Goal: Use online tool/utility

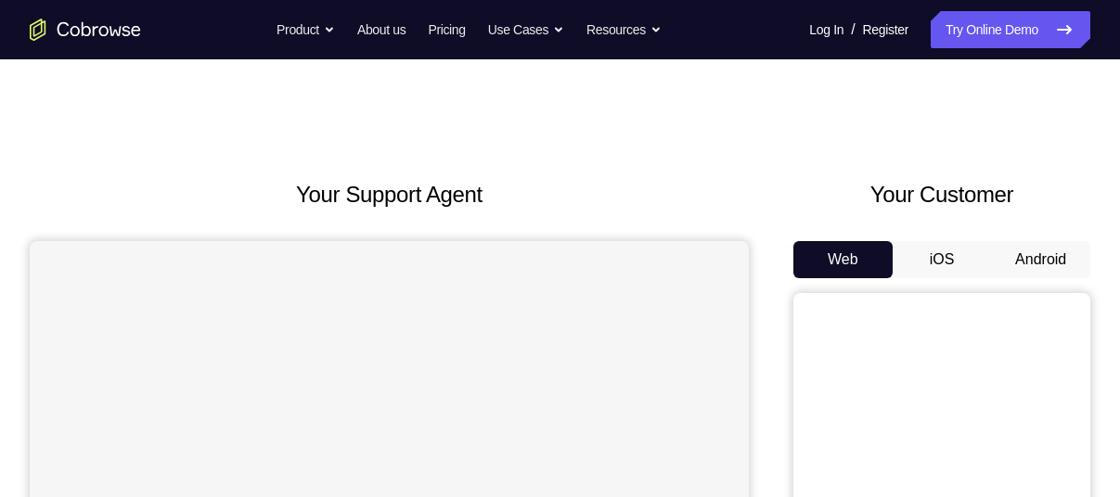
click at [1036, 246] on button "Android" at bounding box center [1040, 259] width 99 height 37
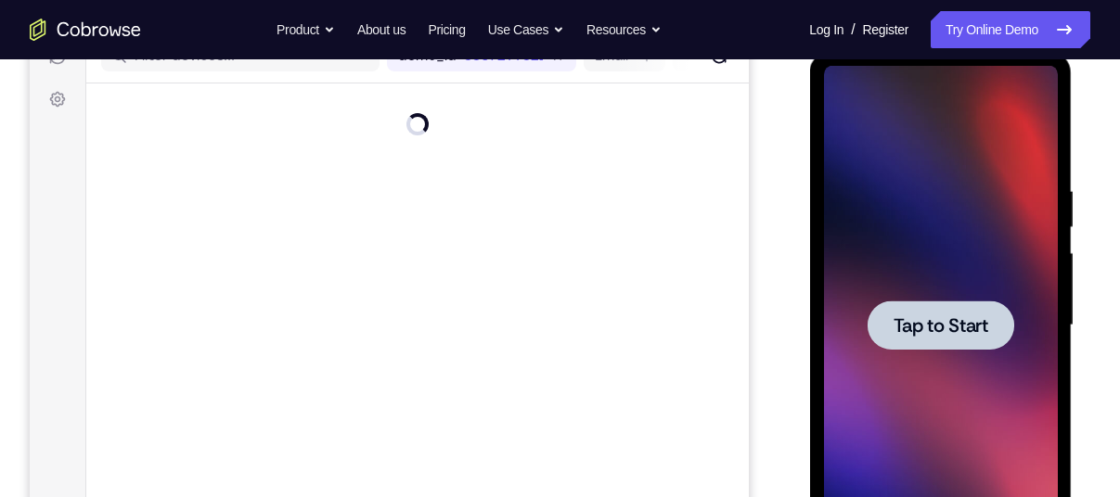
click at [944, 319] on span "Tap to Start" at bounding box center [940, 325] width 95 height 19
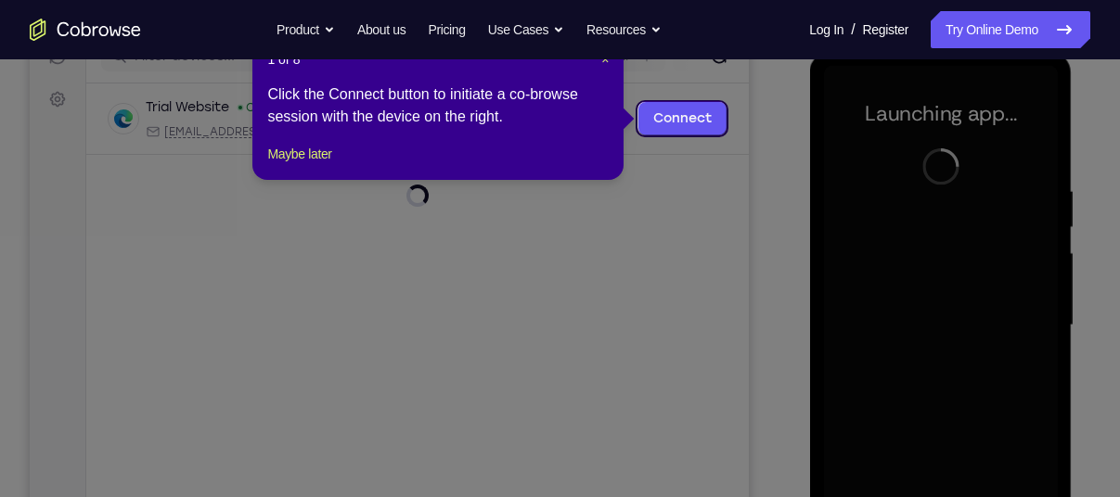
click at [789, 233] on icon at bounding box center [567, 248] width 1134 height 497
click at [320, 165] on button "Maybe later" at bounding box center [299, 154] width 64 height 22
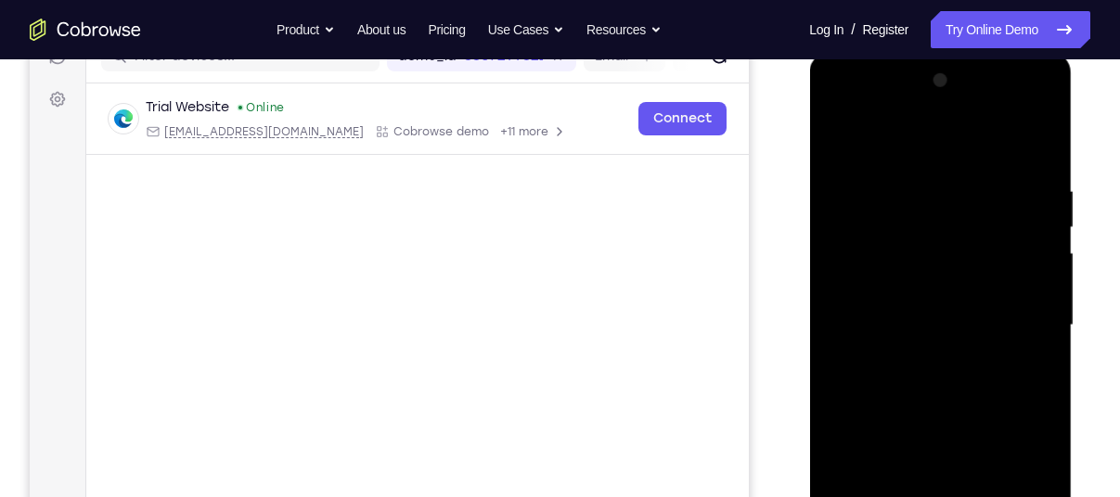
scroll to position [392, 0]
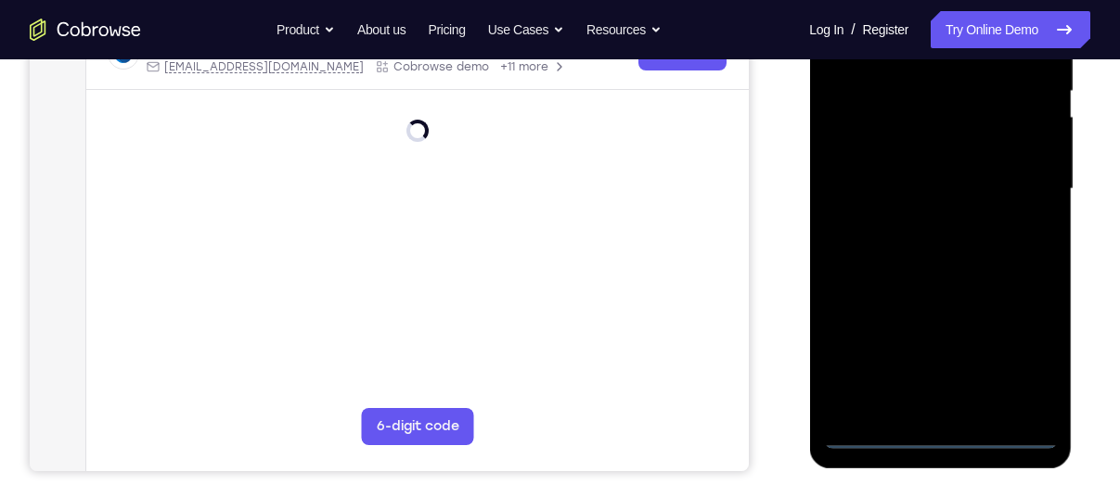
click at [944, 433] on div at bounding box center [940, 189] width 234 height 520
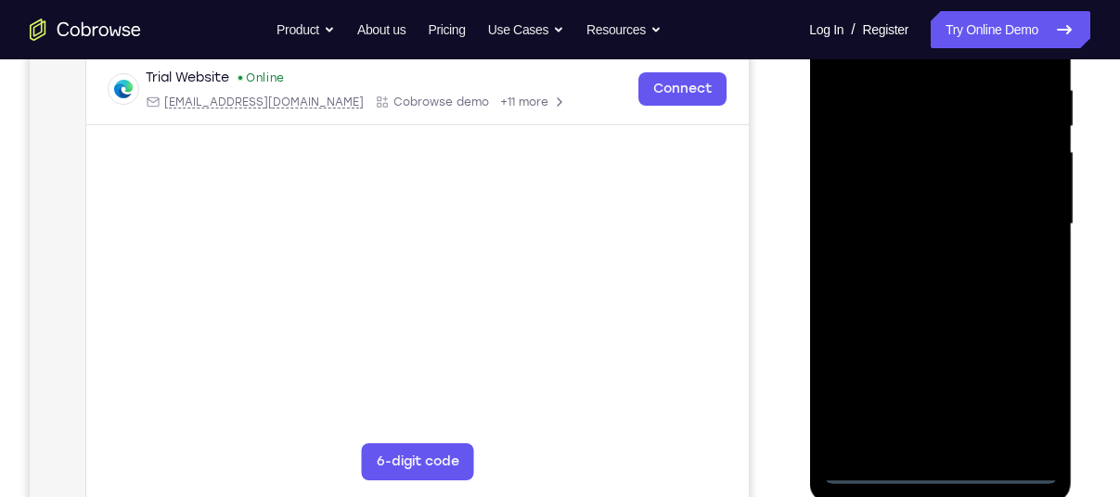
scroll to position [354, 0]
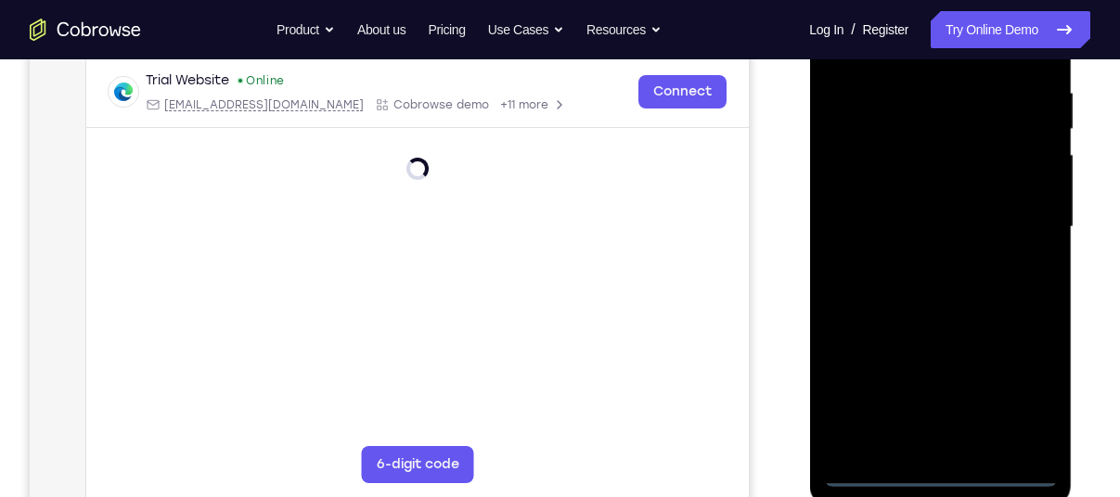
click at [1031, 394] on div at bounding box center [940, 228] width 234 height 520
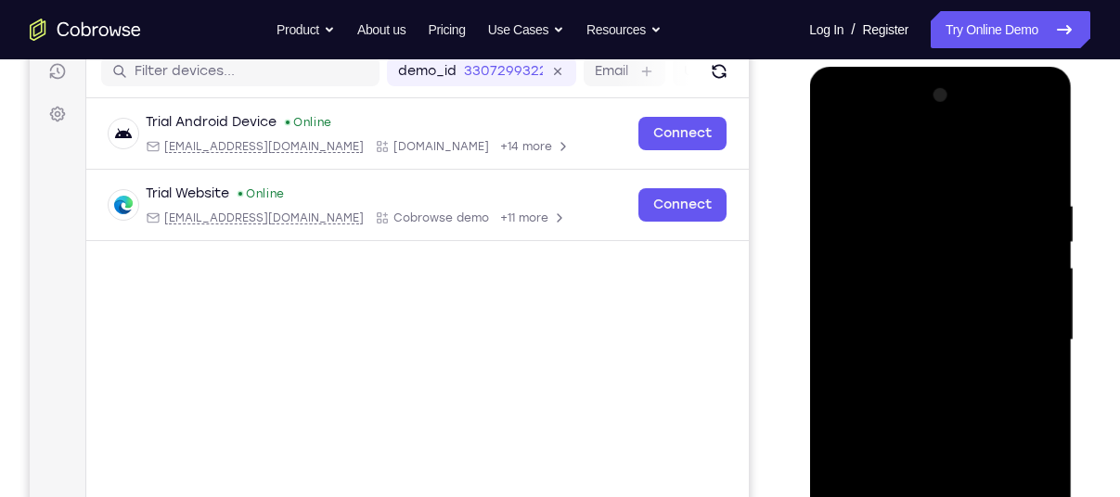
scroll to position [239, 0]
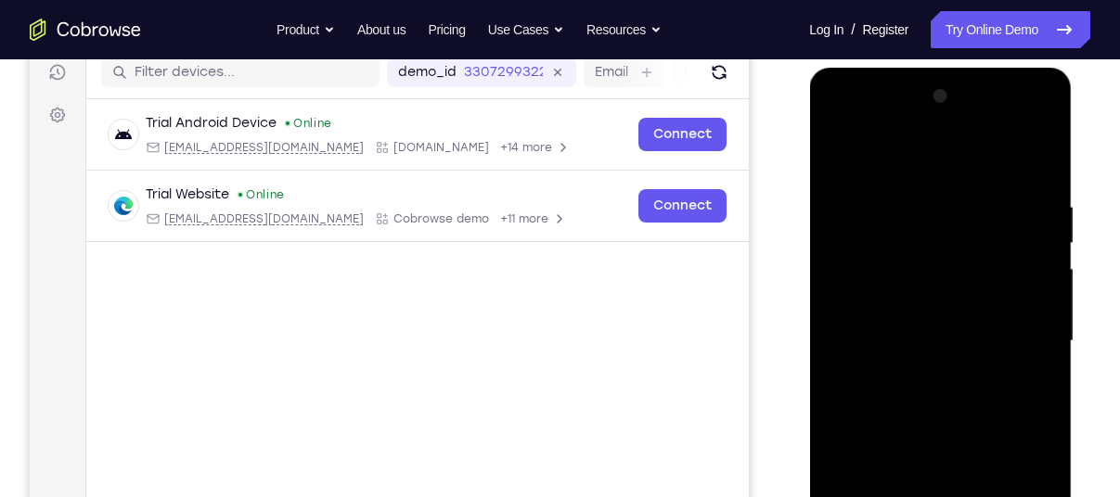
click at [871, 164] on div at bounding box center [940, 342] width 234 height 520
click at [1028, 344] on div at bounding box center [940, 342] width 234 height 520
click at [916, 374] on div at bounding box center [940, 342] width 234 height 520
click at [875, 322] on div at bounding box center [940, 342] width 234 height 520
click at [874, 292] on div at bounding box center [940, 342] width 234 height 520
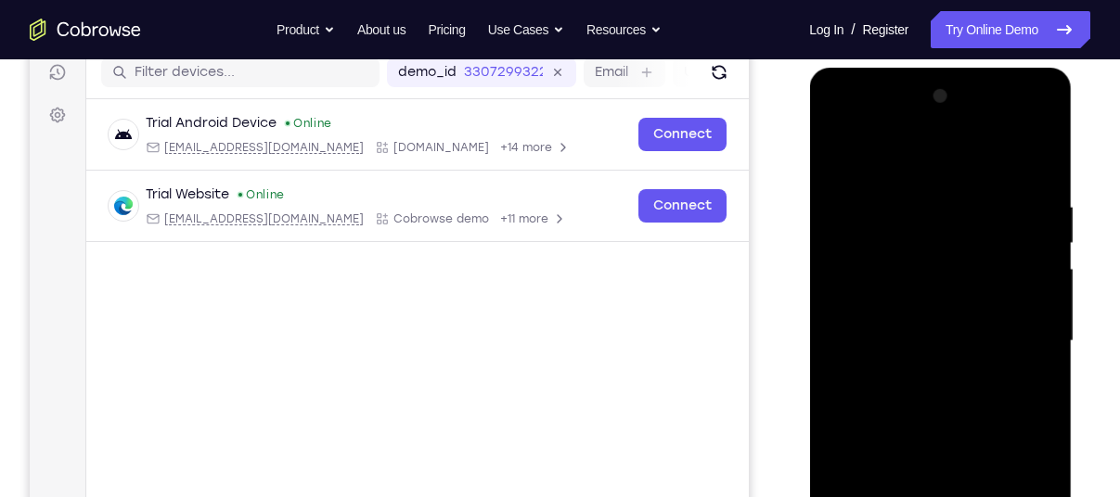
click at [887, 342] on div at bounding box center [940, 342] width 234 height 520
click at [907, 388] on div at bounding box center [940, 342] width 234 height 520
click at [907, 389] on div at bounding box center [940, 342] width 234 height 520
click at [883, 396] on div at bounding box center [940, 342] width 234 height 520
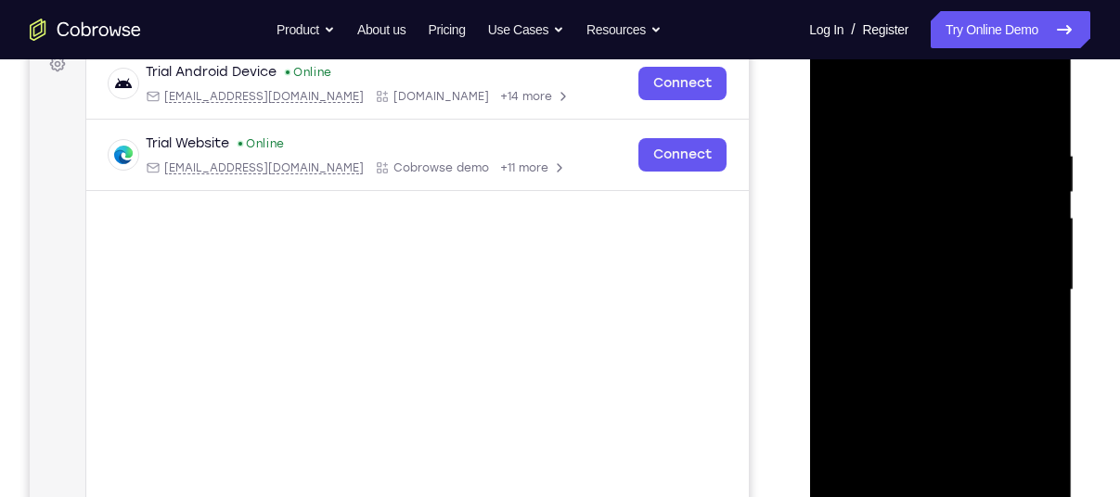
scroll to position [291, 0]
click at [914, 366] on div at bounding box center [940, 290] width 234 height 520
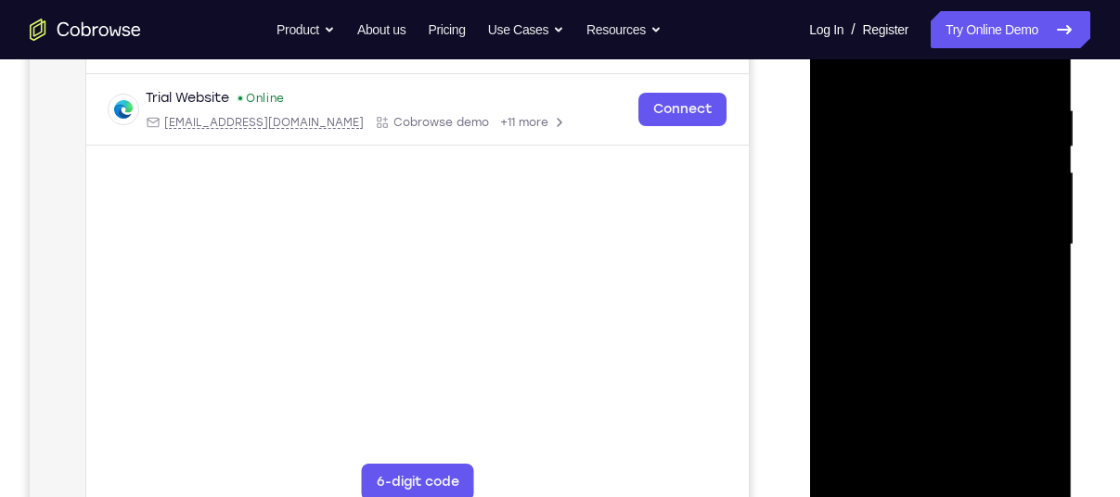
click at [990, 467] on div at bounding box center [940, 245] width 234 height 520
click at [918, 346] on div at bounding box center [940, 245] width 234 height 520
click at [946, 219] on div at bounding box center [940, 245] width 234 height 520
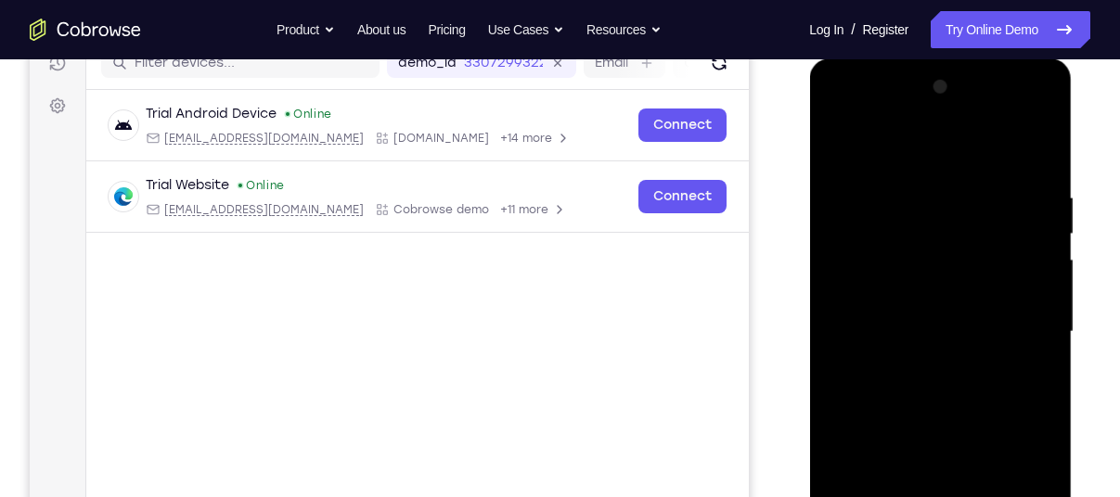
scroll to position [240, 0]
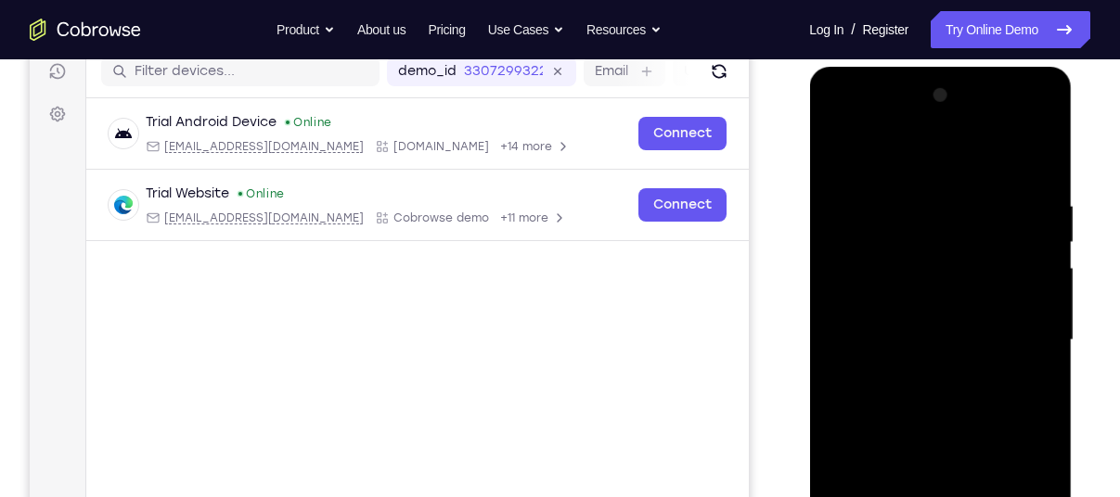
drag, startPoint x: 868, startPoint y: 161, endPoint x: 858, endPoint y: 91, distance: 71.1
click at [858, 91] on div at bounding box center [940, 341] width 234 height 520
click at [832, 163] on div at bounding box center [940, 341] width 234 height 520
click at [917, 302] on div at bounding box center [940, 341] width 234 height 520
click at [834, 160] on div at bounding box center [940, 341] width 234 height 520
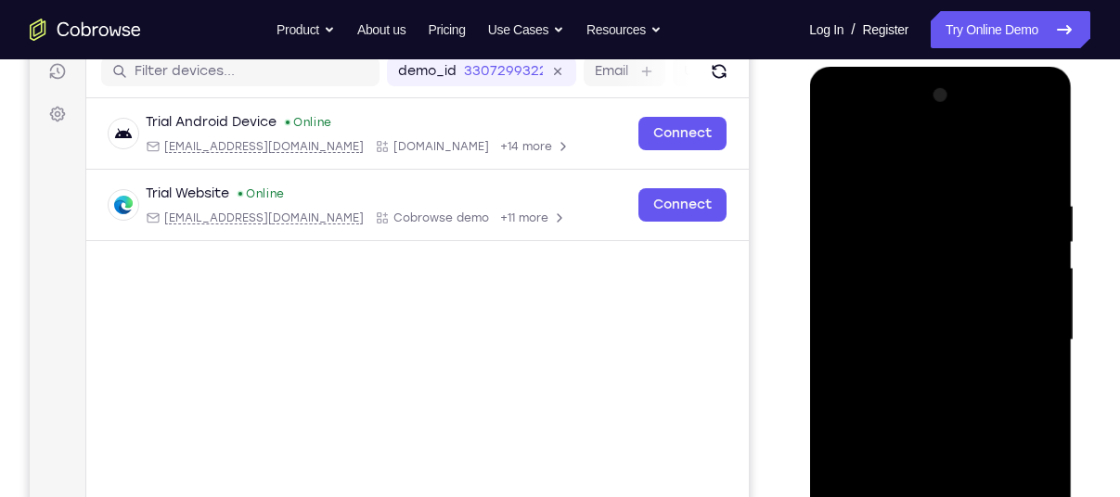
click at [1047, 238] on div at bounding box center [940, 341] width 234 height 520
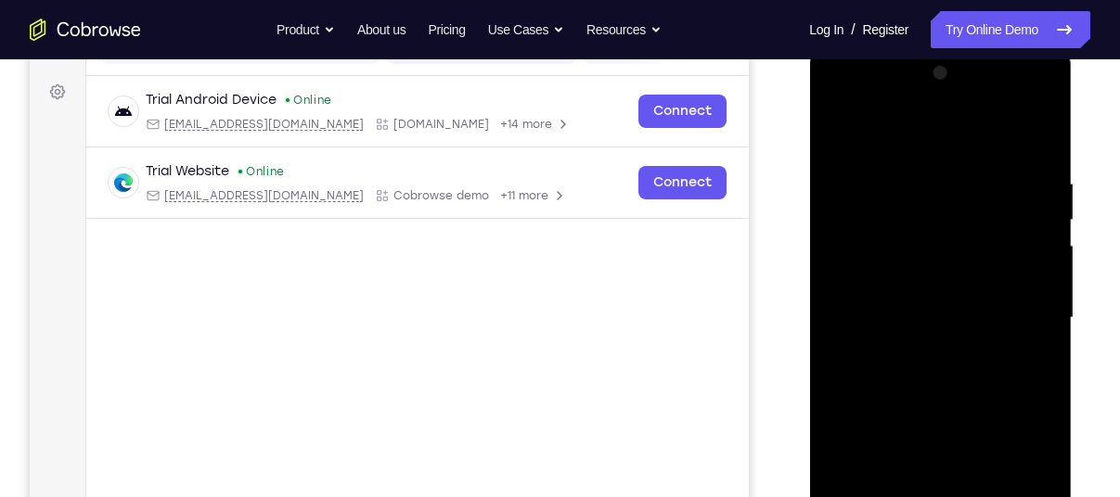
scroll to position [264, 0]
click at [1044, 205] on div at bounding box center [940, 318] width 234 height 520
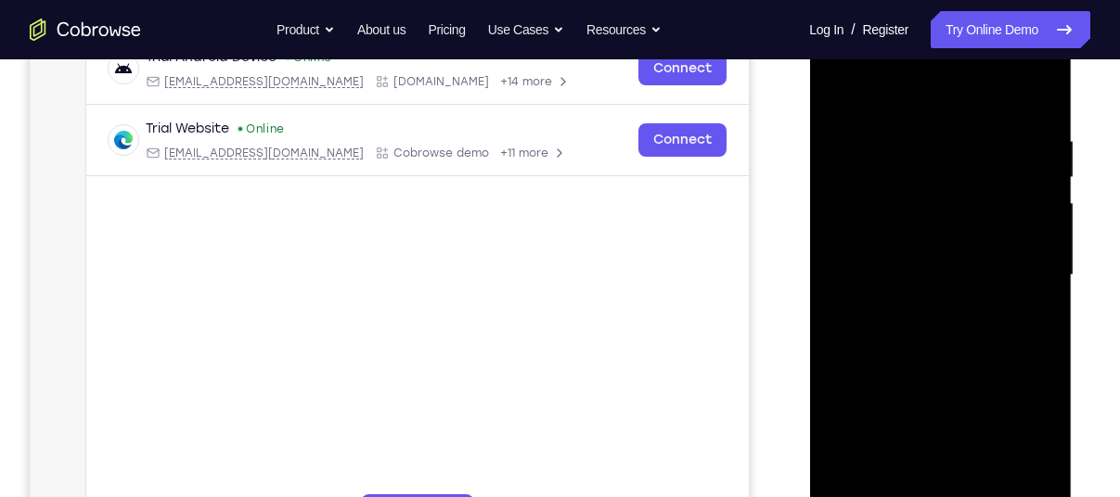
scroll to position [306, 0]
click at [1044, 168] on div at bounding box center [940, 275] width 234 height 520
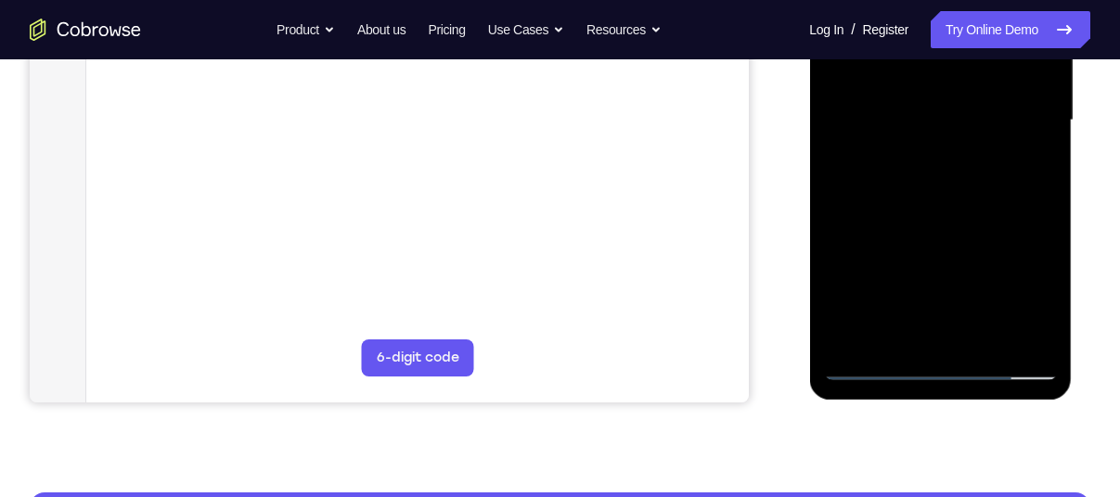
scroll to position [461, 0]
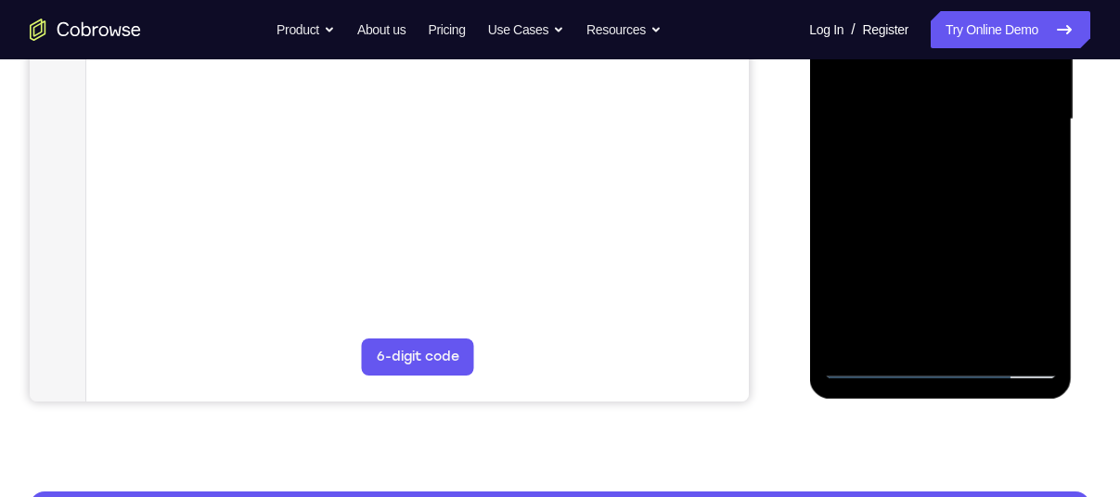
click at [870, 359] on div at bounding box center [940, 120] width 234 height 520
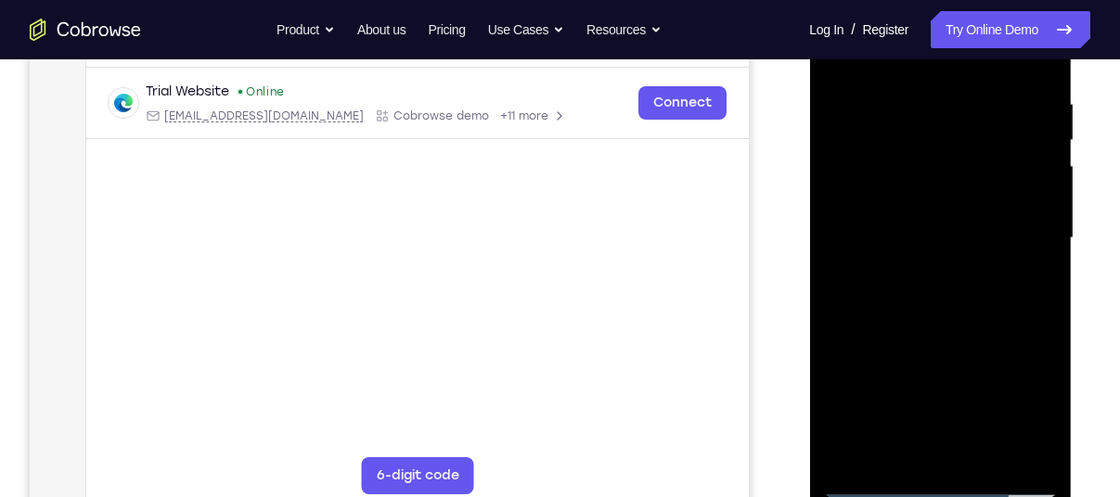
scroll to position [287, 0]
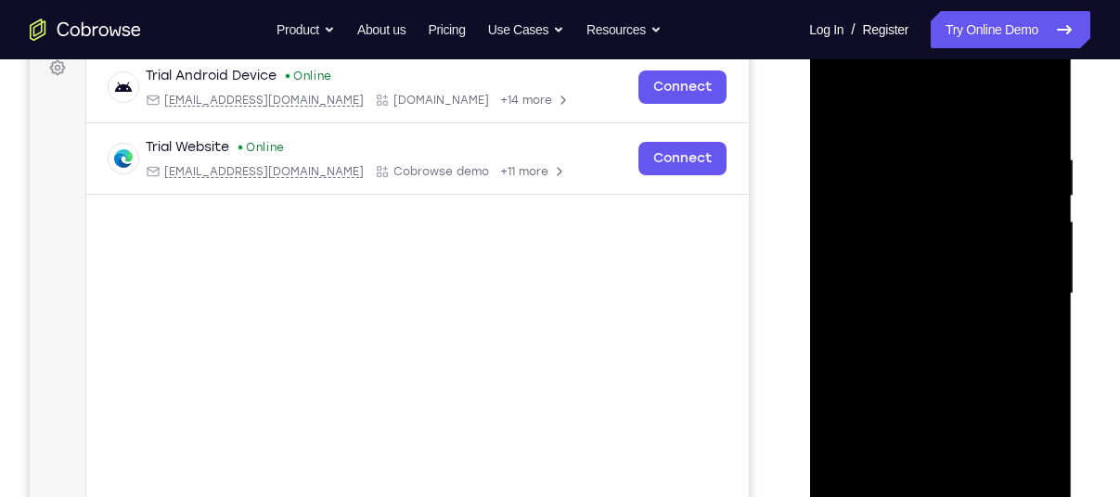
click at [845, 104] on div at bounding box center [940, 294] width 234 height 520
click at [888, 145] on div at bounding box center [940, 294] width 234 height 520
click at [1016, 176] on div at bounding box center [940, 294] width 234 height 520
click at [1029, 180] on div at bounding box center [940, 294] width 234 height 520
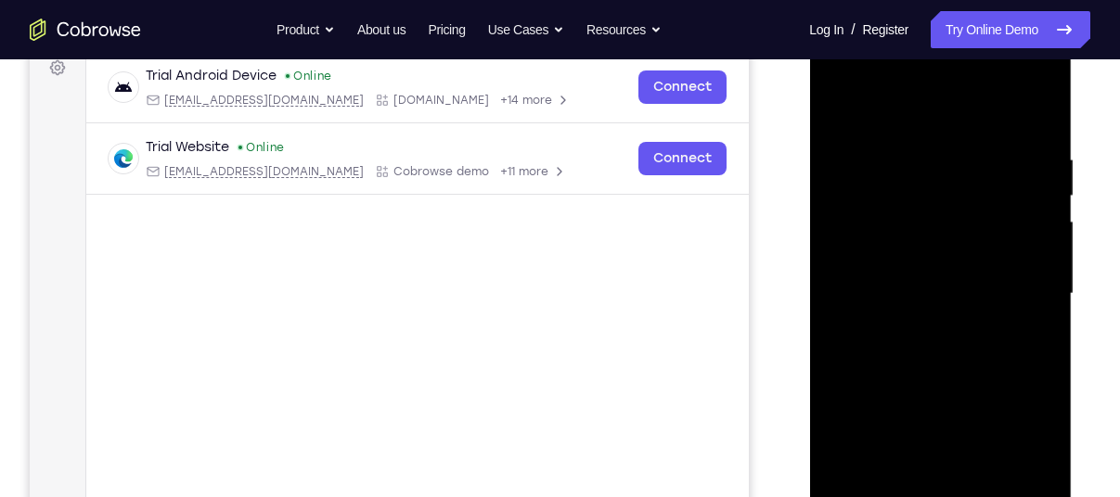
click at [1029, 180] on div at bounding box center [940, 294] width 234 height 520
drag, startPoint x: 901, startPoint y: 204, endPoint x: 1035, endPoint y: 192, distance: 134.2
click at [1035, 192] on div at bounding box center [940, 294] width 234 height 520
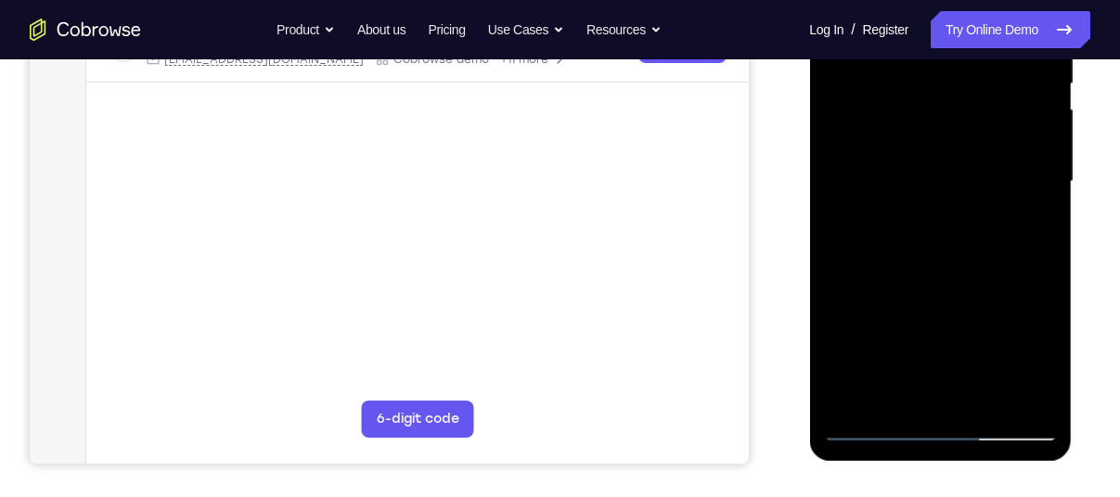
scroll to position [400, 0]
click at [1014, 398] on div at bounding box center [940, 181] width 234 height 520
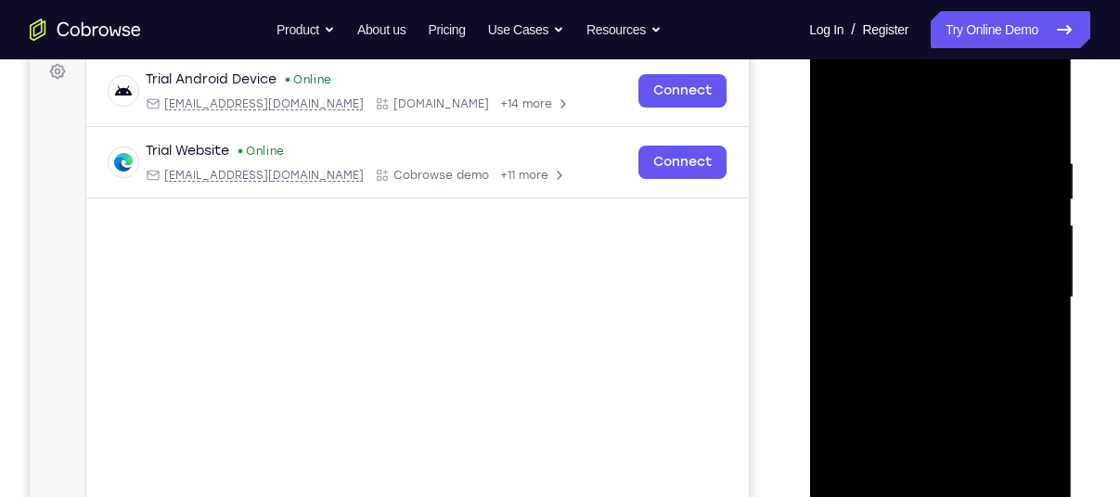
scroll to position [282, 0]
click at [1033, 119] on div at bounding box center [940, 299] width 234 height 520
drag, startPoint x: 998, startPoint y: 149, endPoint x: 885, endPoint y: 150, distance: 113.2
click at [885, 150] on div at bounding box center [940, 299] width 234 height 520
click at [1046, 112] on div at bounding box center [940, 299] width 234 height 520
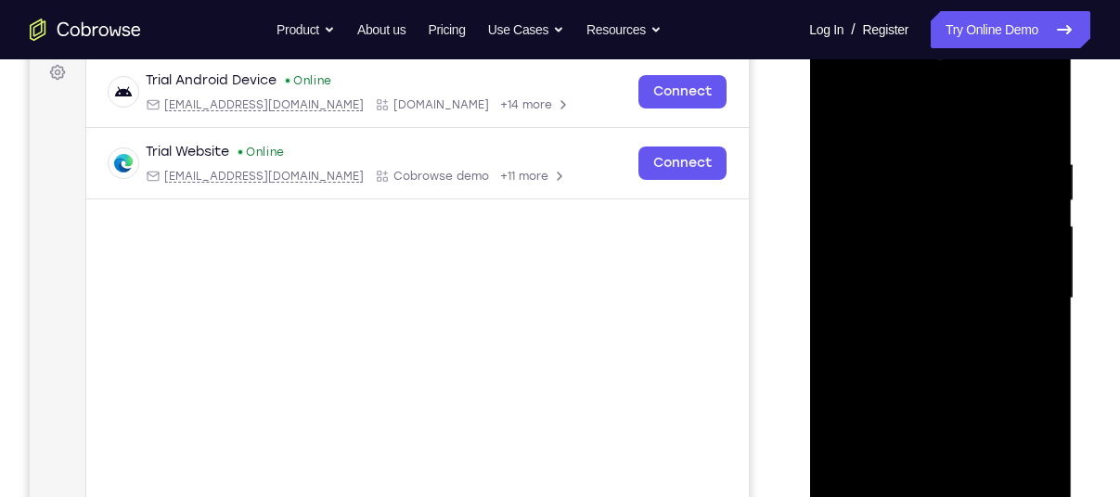
click at [836, 101] on div at bounding box center [940, 299] width 234 height 520
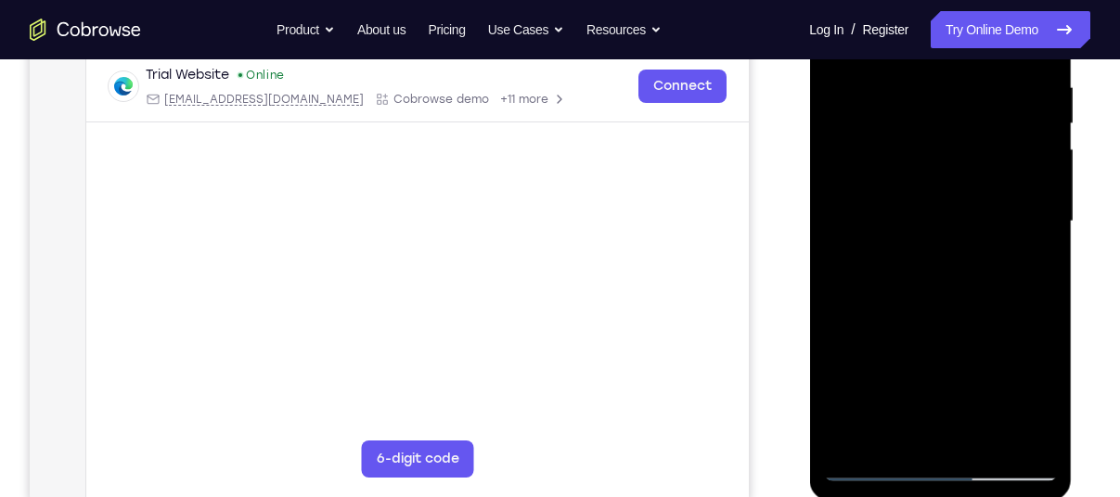
scroll to position [362, 0]
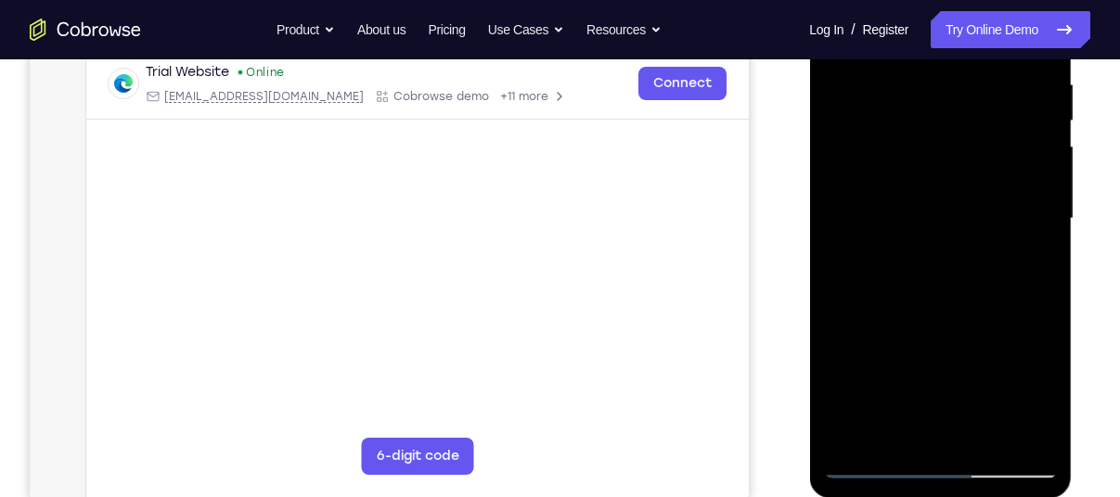
drag, startPoint x: 948, startPoint y: 277, endPoint x: 938, endPoint y: 226, distance: 52.0
click at [938, 226] on div at bounding box center [940, 219] width 234 height 520
click at [1046, 412] on div at bounding box center [940, 219] width 234 height 520
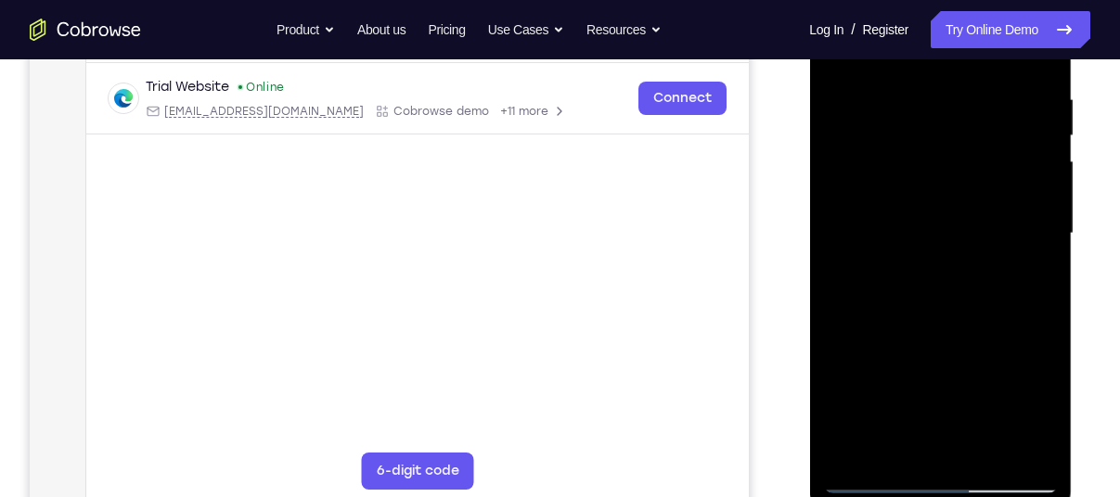
scroll to position [346, 0]
drag, startPoint x: 948, startPoint y: 319, endPoint x: 928, endPoint y: 277, distance: 46.5
click at [928, 277] on div at bounding box center [940, 235] width 234 height 520
click at [862, 369] on div at bounding box center [940, 235] width 234 height 520
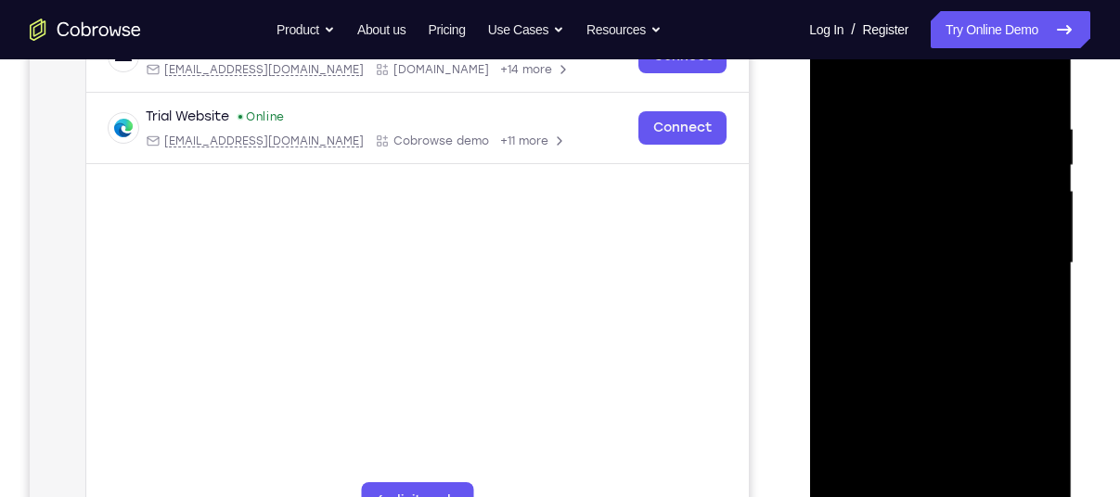
scroll to position [315, 0]
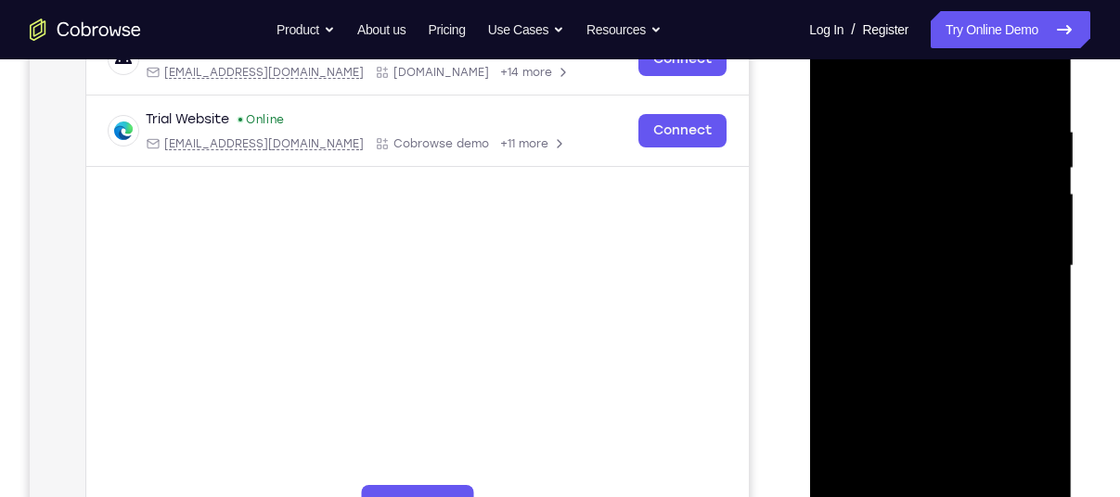
click at [833, 80] on div at bounding box center [940, 266] width 234 height 520
drag, startPoint x: 933, startPoint y: 321, endPoint x: 917, endPoint y: 200, distance: 122.6
click at [917, 200] on div at bounding box center [940, 266] width 234 height 520
drag, startPoint x: 924, startPoint y: 362, endPoint x: 907, endPoint y: 143, distance: 219.7
click at [907, 143] on div at bounding box center [940, 266] width 234 height 520
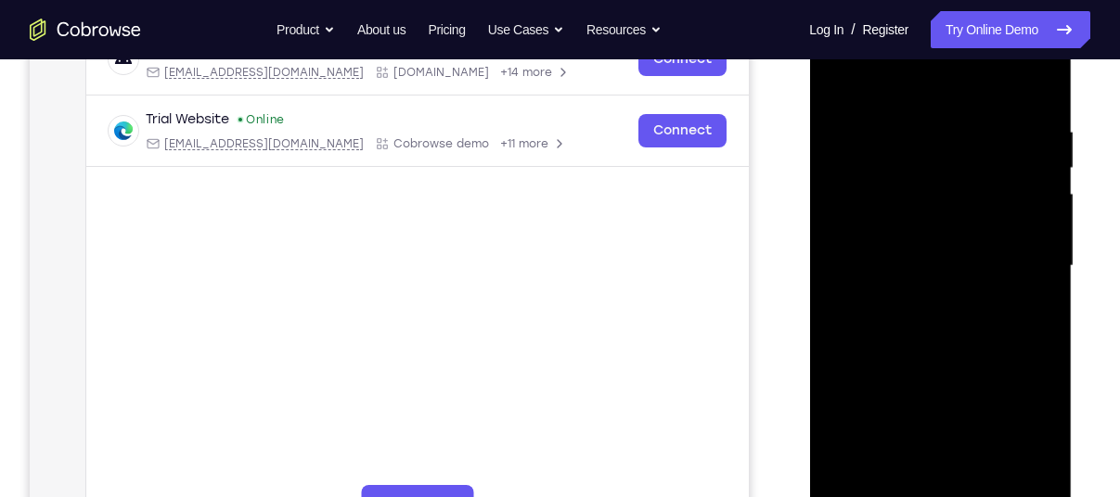
drag, startPoint x: 918, startPoint y: 419, endPoint x: 890, endPoint y: 173, distance: 248.4
click at [890, 173] on div at bounding box center [940, 266] width 234 height 520
drag, startPoint x: 934, startPoint y: 410, endPoint x: 918, endPoint y: 280, distance: 131.0
click at [918, 280] on div at bounding box center [940, 266] width 234 height 520
drag, startPoint x: 932, startPoint y: 383, endPoint x: 907, endPoint y: 216, distance: 168.9
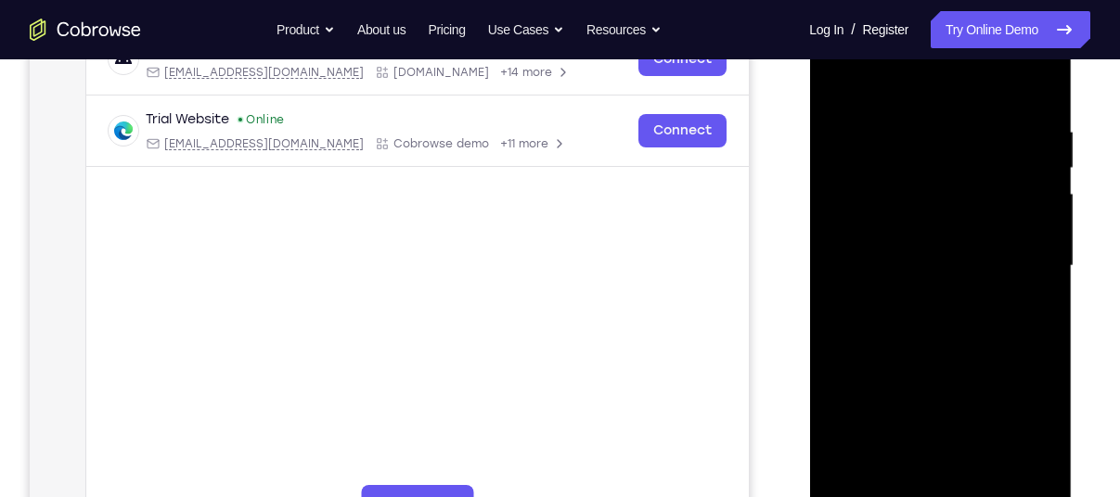
click at [907, 216] on div at bounding box center [940, 266] width 234 height 520
drag, startPoint x: 899, startPoint y: 353, endPoint x: 873, endPoint y: 180, distance: 174.5
click at [873, 180] on div at bounding box center [940, 266] width 234 height 520
click at [973, 480] on div at bounding box center [940, 266] width 234 height 520
click at [842, 71] on div at bounding box center [940, 266] width 234 height 520
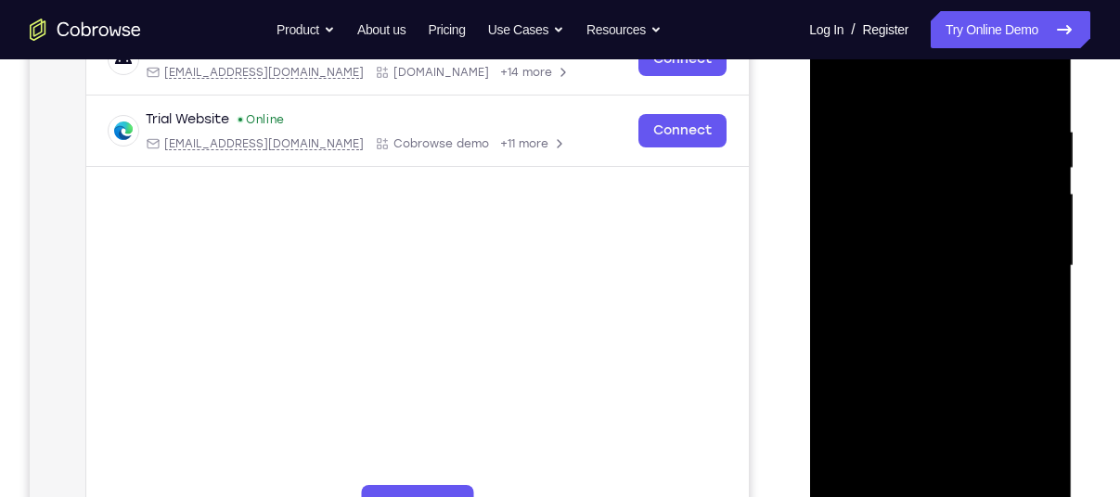
drag, startPoint x: 940, startPoint y: 297, endPoint x: 908, endPoint y: 109, distance: 190.1
click at [908, 109] on div at bounding box center [940, 266] width 234 height 520
drag, startPoint x: 913, startPoint y: 332, endPoint x: 908, endPoint y: -33, distance: 365.7
click at [908, 0] on html "Online web based iOS Simulators and Android Emulators. Run iPhone, iPad, Mobile…" at bounding box center [941, 271] width 264 height 557
drag, startPoint x: 920, startPoint y: 388, endPoint x: 901, endPoint y: 171, distance: 217.9
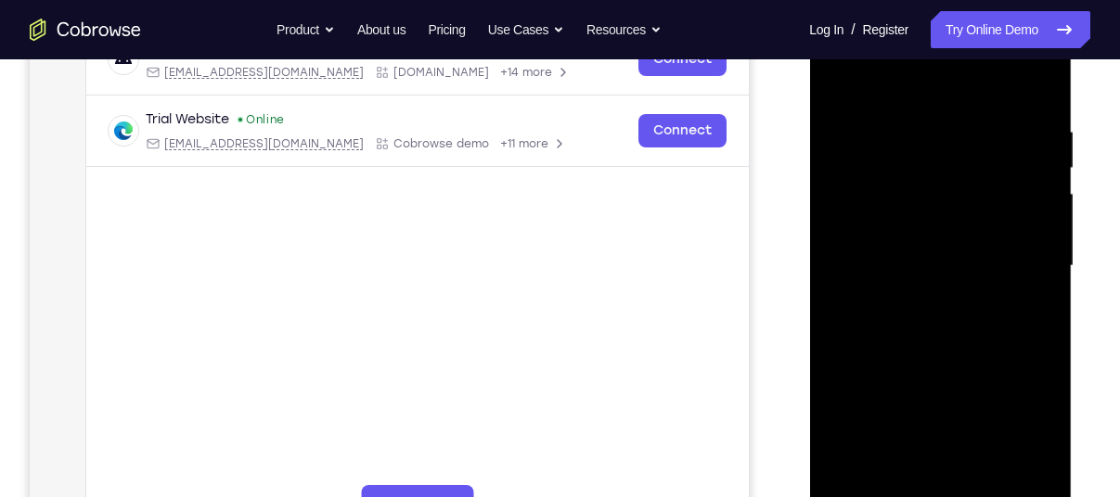
click at [898, 218] on div at bounding box center [940, 266] width 234 height 520
drag, startPoint x: 900, startPoint y: 445, endPoint x: 911, endPoint y: 148, distance: 298.1
click at [911, 148] on div at bounding box center [940, 266] width 234 height 520
drag, startPoint x: 948, startPoint y: 387, endPoint x: 927, endPoint y: 238, distance: 150.9
click at [927, 238] on div at bounding box center [940, 266] width 234 height 520
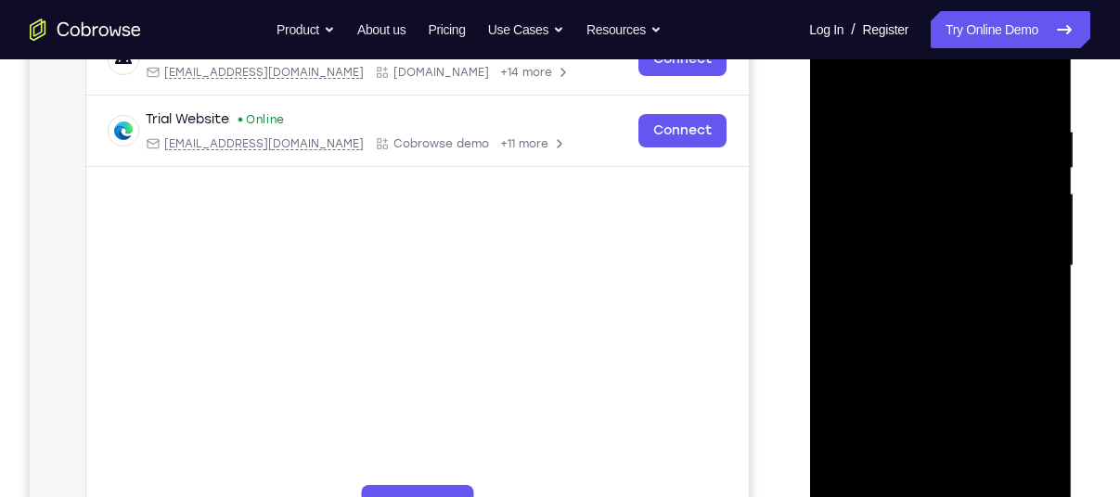
drag, startPoint x: 921, startPoint y: 414, endPoint x: 913, endPoint y: 316, distance: 98.6
click at [913, 316] on div at bounding box center [940, 266] width 234 height 520
click at [897, 476] on div at bounding box center [940, 266] width 234 height 520
drag, startPoint x: 988, startPoint y: 392, endPoint x: 947, endPoint y: 291, distance: 108.6
click at [947, 291] on div at bounding box center [940, 266] width 234 height 520
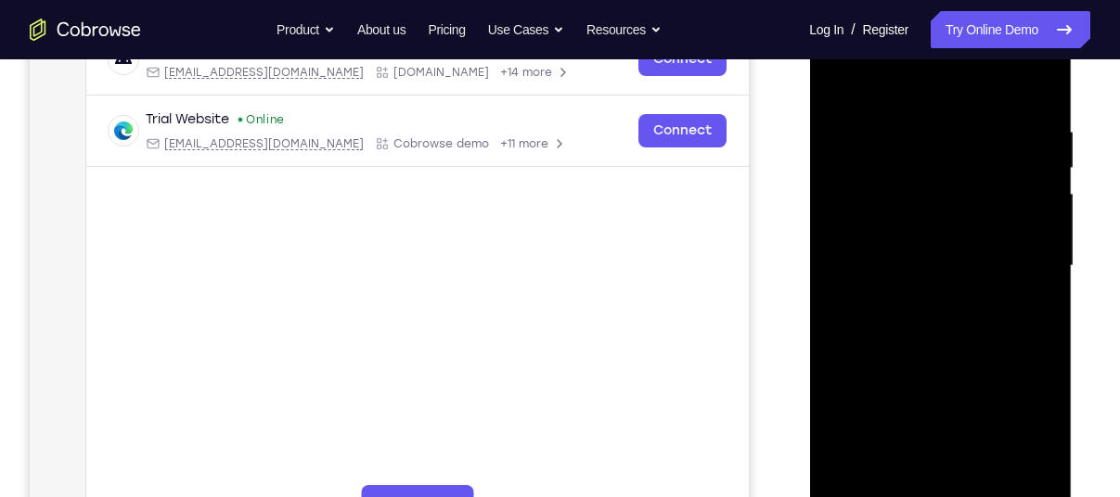
drag, startPoint x: 1006, startPoint y: 406, endPoint x: 992, endPoint y: 328, distance: 78.3
click at [992, 328] on div at bounding box center [940, 266] width 234 height 520
drag, startPoint x: 986, startPoint y: 402, endPoint x: 979, endPoint y: 341, distance: 60.8
click at [979, 341] on div at bounding box center [940, 266] width 234 height 520
drag, startPoint x: 985, startPoint y: 360, endPoint x: 971, endPoint y: 282, distance: 79.3
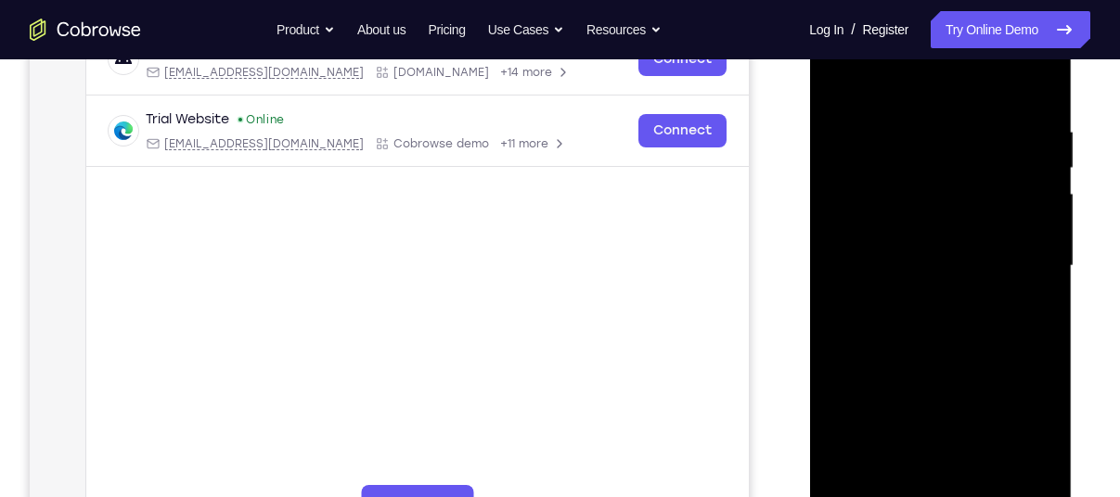
click at [971, 282] on div at bounding box center [940, 266] width 234 height 520
drag, startPoint x: 971, startPoint y: 390, endPoint x: 933, endPoint y: 277, distance: 119.4
click at [933, 277] on div at bounding box center [940, 266] width 234 height 520
click at [862, 419] on div at bounding box center [940, 266] width 234 height 520
drag, startPoint x: 933, startPoint y: 221, endPoint x: 947, endPoint y: 444, distance: 223.2
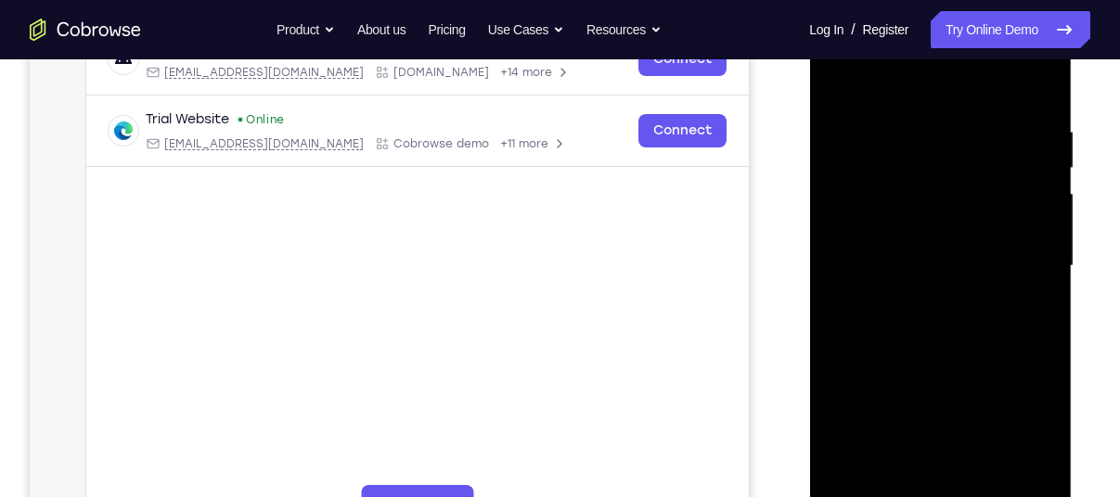
click at [947, 444] on div at bounding box center [940, 266] width 234 height 520
click at [1048, 427] on div at bounding box center [940, 266] width 234 height 520
drag, startPoint x: 927, startPoint y: 384, endPoint x: 904, endPoint y: 188, distance: 197.2
click at [904, 188] on div at bounding box center [940, 266] width 234 height 520
drag, startPoint x: 910, startPoint y: 356, endPoint x: 877, endPoint y: 219, distance: 141.3
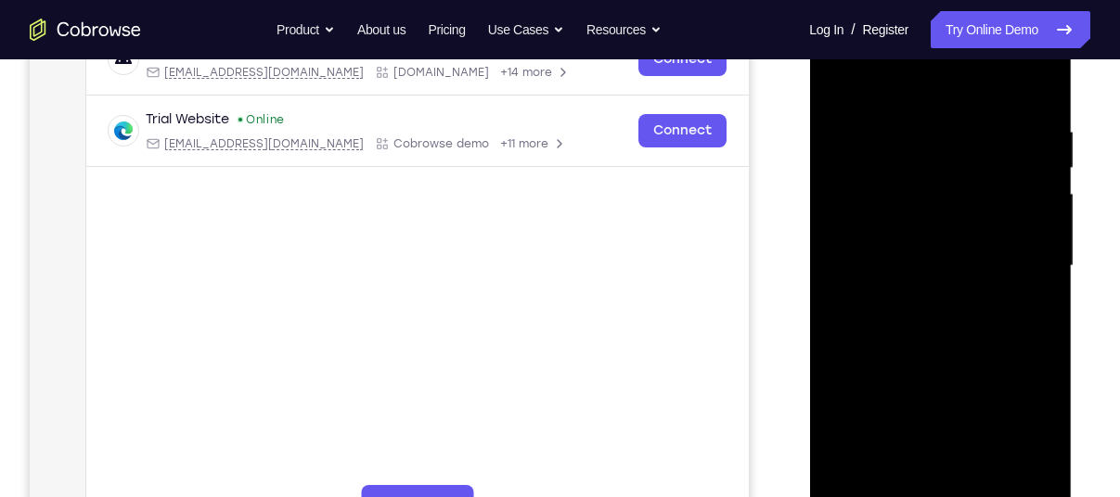
click at [877, 219] on div at bounding box center [940, 266] width 234 height 520
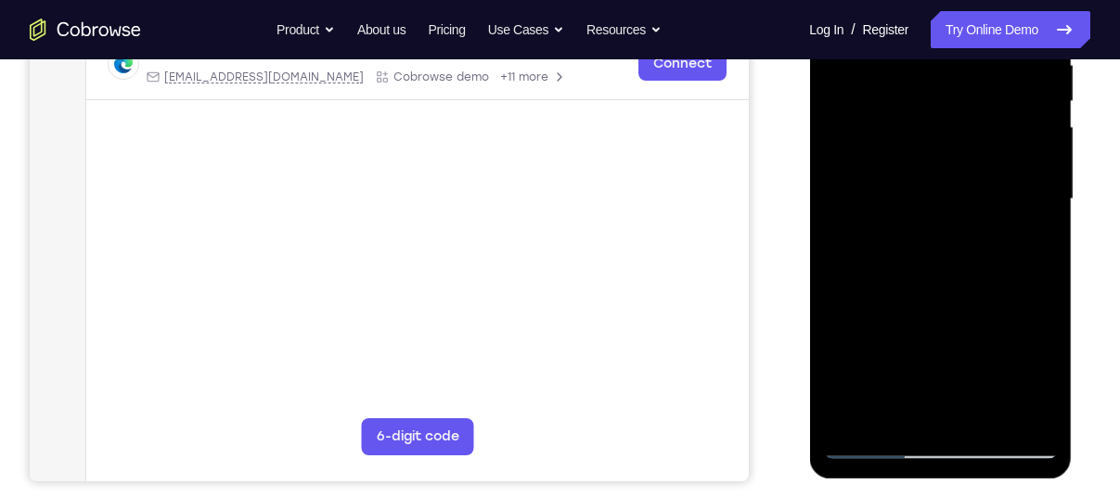
scroll to position [382, 0]
click at [983, 411] on div at bounding box center [940, 199] width 234 height 520
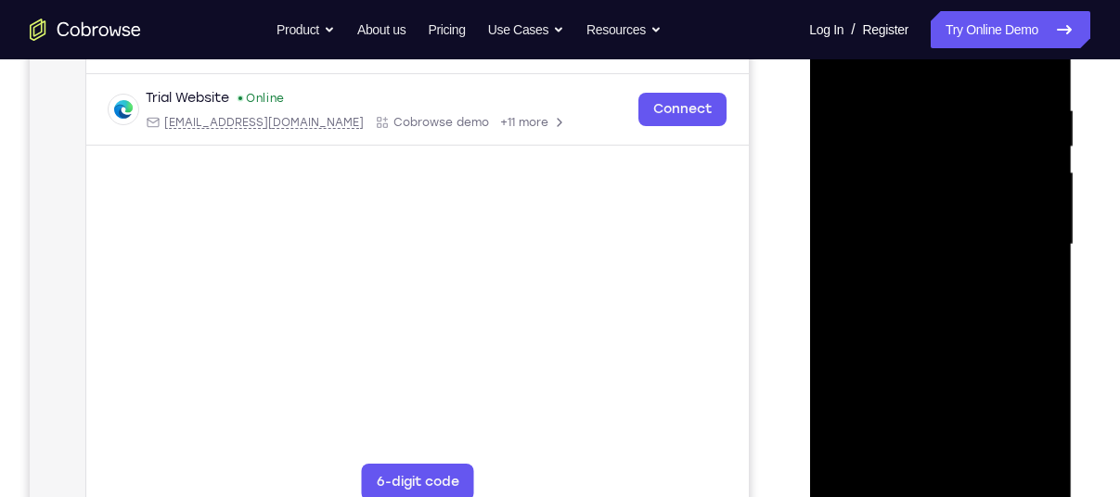
scroll to position [295, 0]
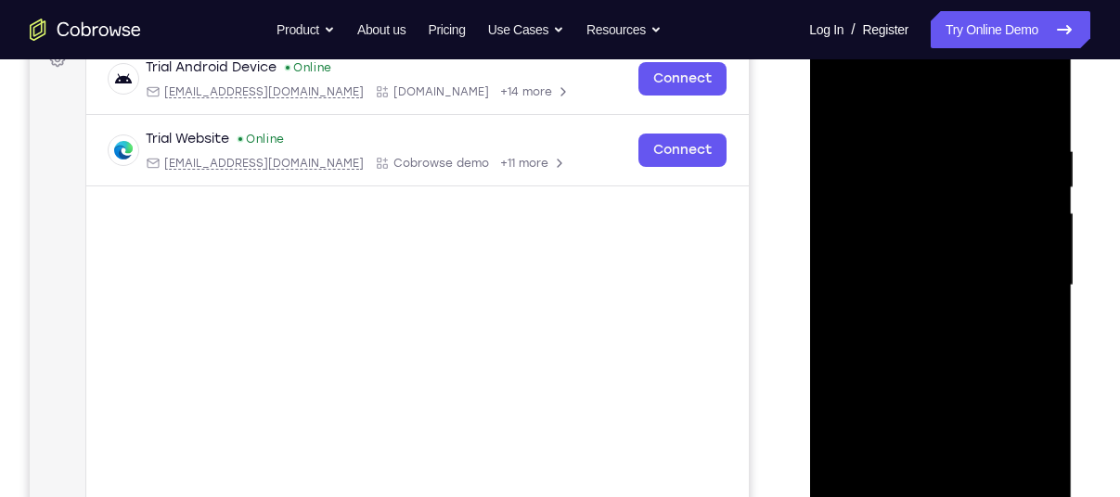
click at [845, 105] on div at bounding box center [940, 286] width 234 height 520
drag, startPoint x: 992, startPoint y: 123, endPoint x: 746, endPoint y: 107, distance: 246.5
click at [809, 107] on html "Online web based iOS Simulators and Android Emulators. Run iPhone, iPad, Mobile…" at bounding box center [941, 290] width 264 height 557
drag, startPoint x: 879, startPoint y: 128, endPoint x: 1137, endPoint y: 147, distance: 258.6
click at [1074, 147] on html "Online web based iOS Simulators and Android Emulators. Run iPhone, iPad, Mobile…" at bounding box center [941, 290] width 264 height 557
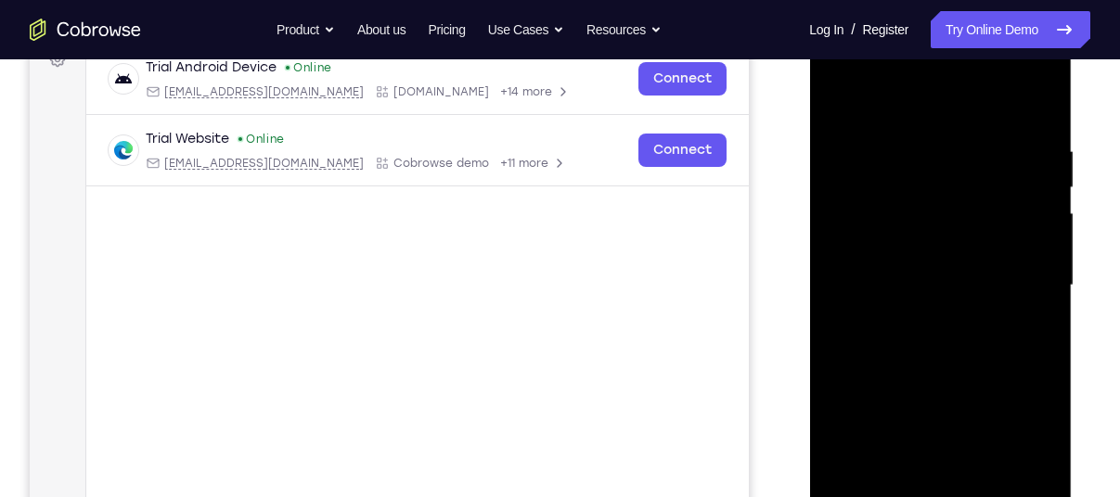
drag, startPoint x: 944, startPoint y: 116, endPoint x: 1114, endPoint y: 114, distance: 170.8
click at [1074, 114] on html "Online web based iOS Simulators and Android Emulators. Run iPhone, iPad, Mobile…" at bounding box center [941, 290] width 264 height 557
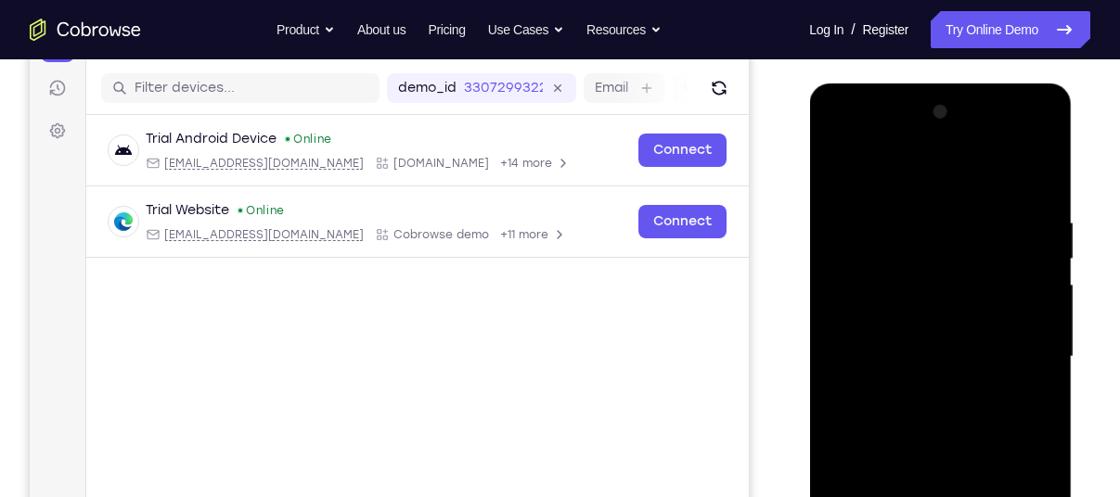
scroll to position [219, 0]
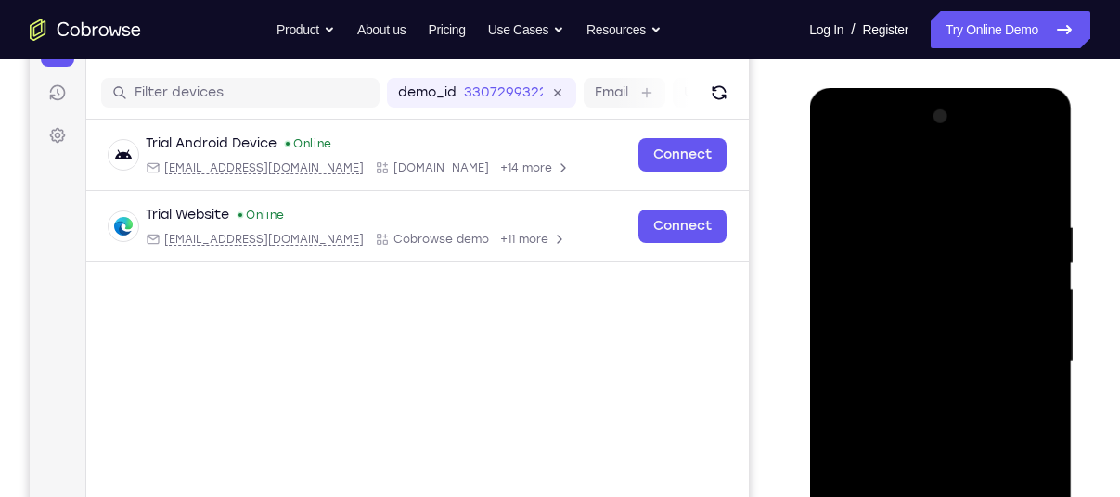
click at [902, 194] on div at bounding box center [940, 362] width 234 height 520
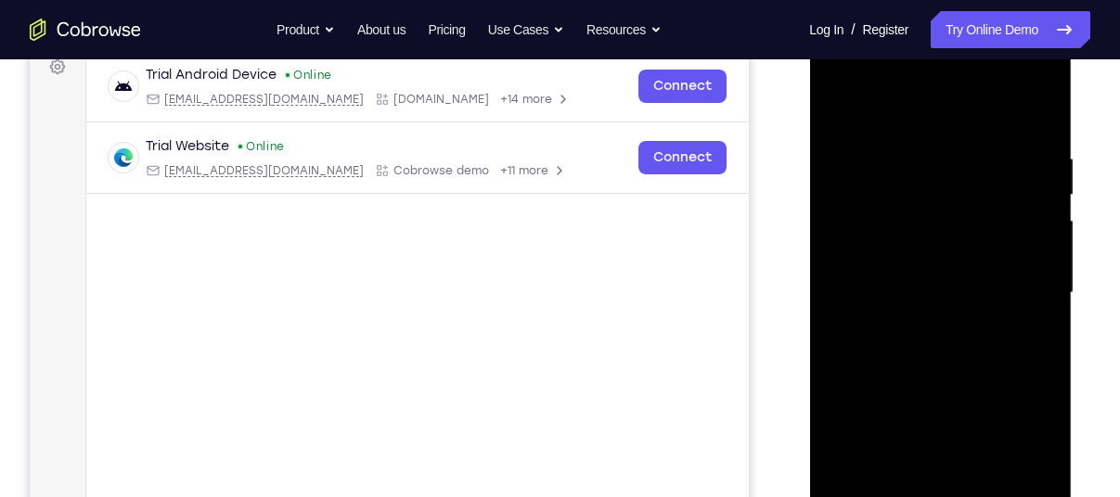
scroll to position [287, 0]
click at [1034, 288] on div at bounding box center [940, 294] width 234 height 520
click at [1035, 109] on div at bounding box center [940, 294] width 234 height 520
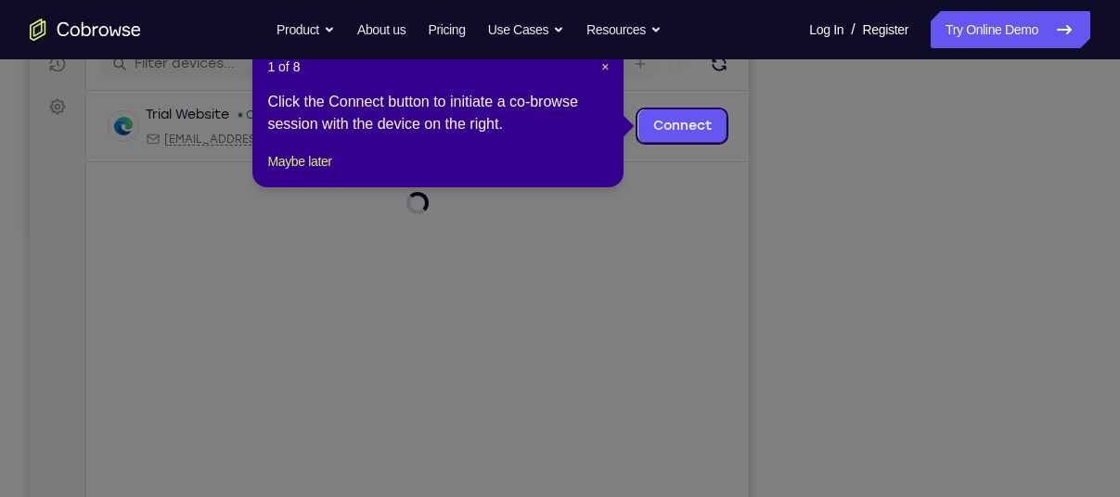
click at [765, 245] on icon at bounding box center [567, 248] width 1134 height 497
click at [328, 173] on button "Maybe later" at bounding box center [299, 161] width 64 height 22
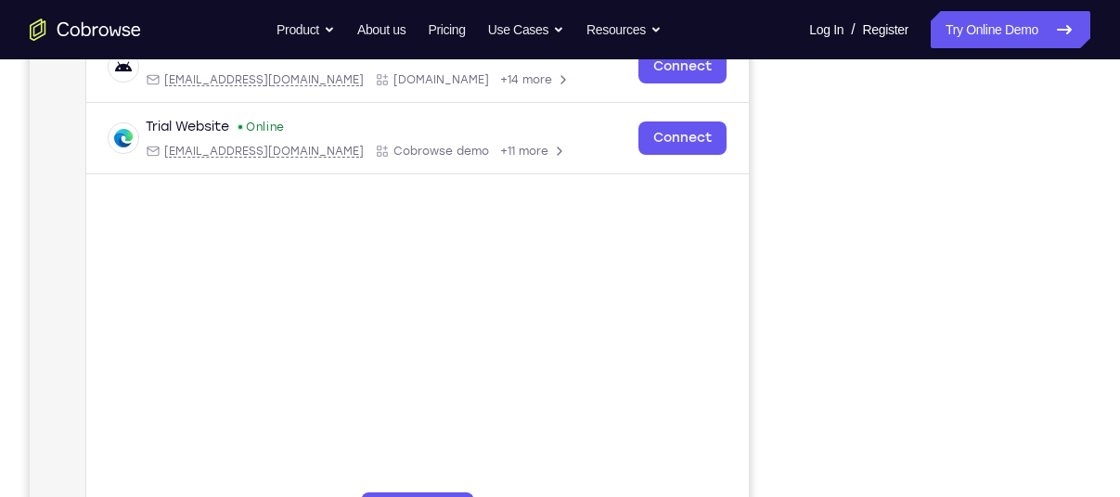
scroll to position [305, 0]
